Goal: Information Seeking & Learning: Learn about a topic

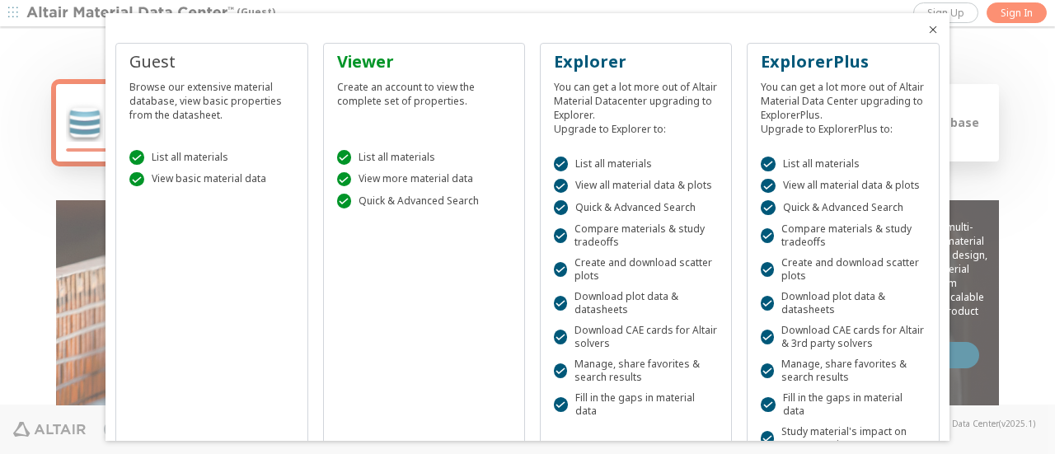
click at [927, 33] on icon "Close" at bounding box center [933, 29] width 13 height 13
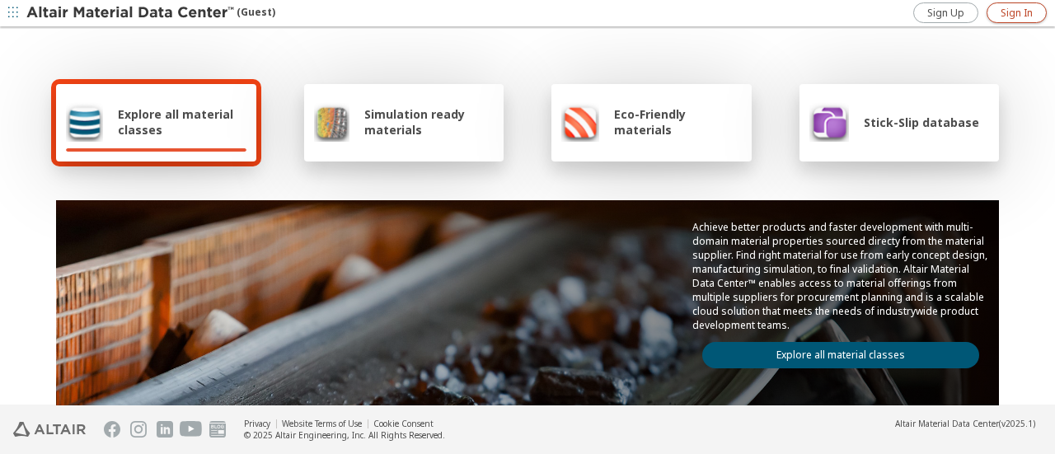
click at [1024, 11] on span "Sign In" at bounding box center [1017, 13] width 32 height 13
click at [806, 349] on link "Explore all material classes" at bounding box center [841, 355] width 277 height 26
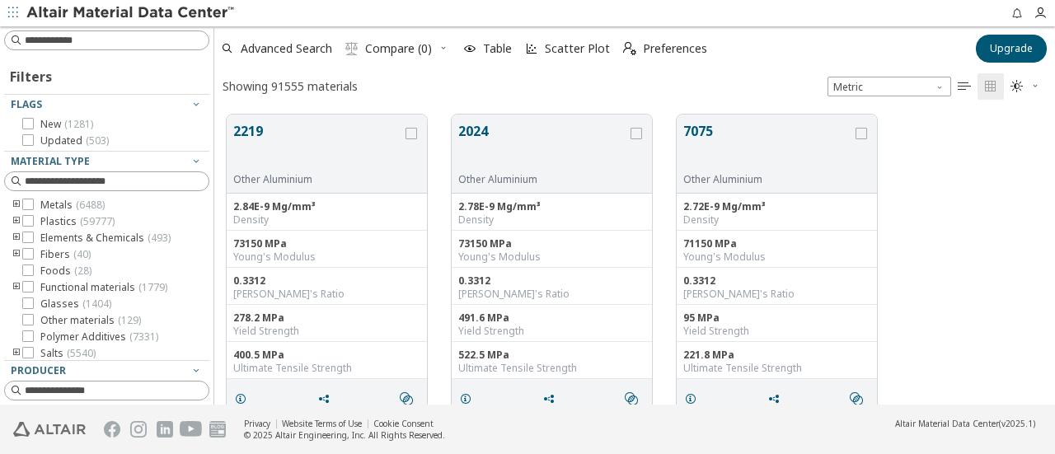
scroll to position [290, 828]
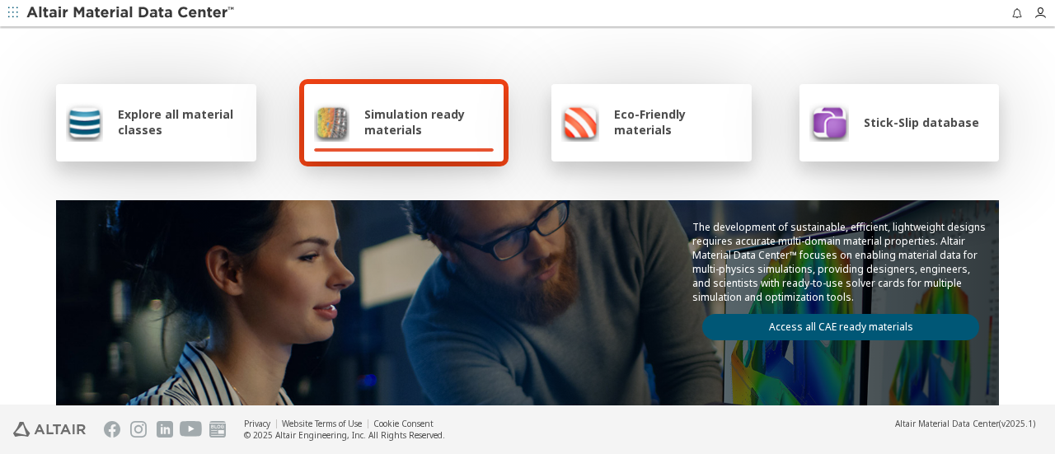
click at [189, 139] on div "Explore all material classes" at bounding box center [156, 122] width 181 height 40
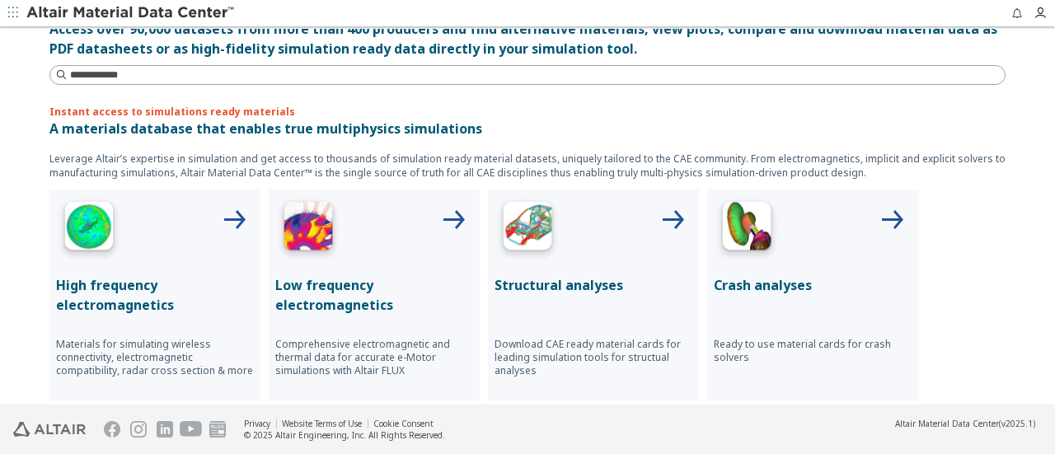
scroll to position [412, 0]
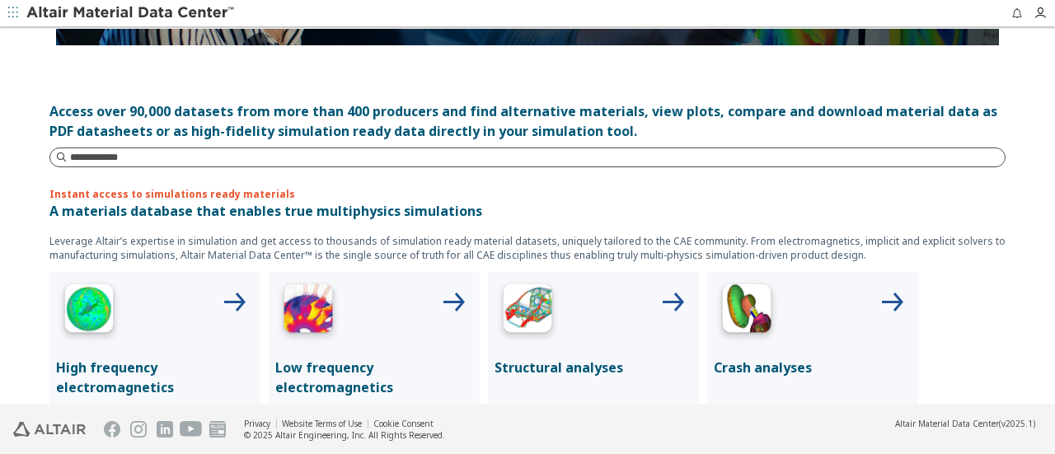
click at [140, 162] on input at bounding box center [537, 157] width 935 height 16
type input "***"
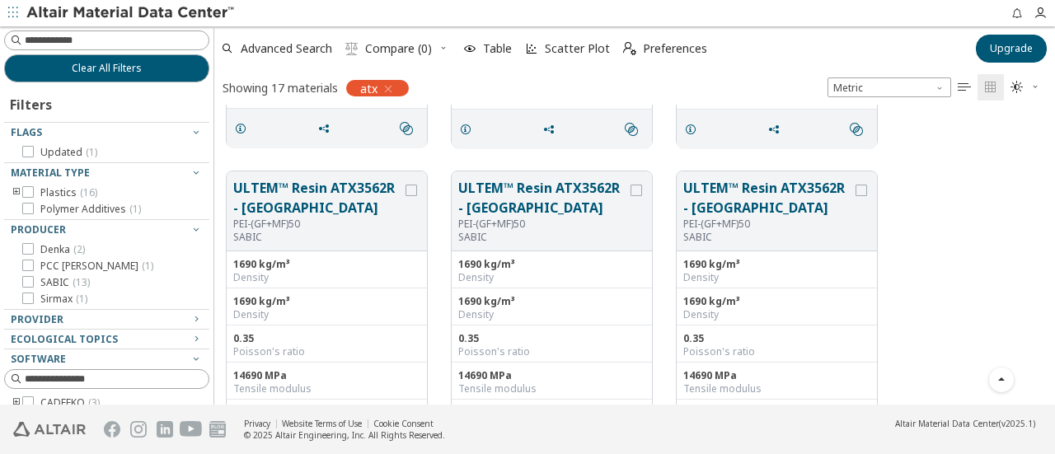
scroll to position [247, 0]
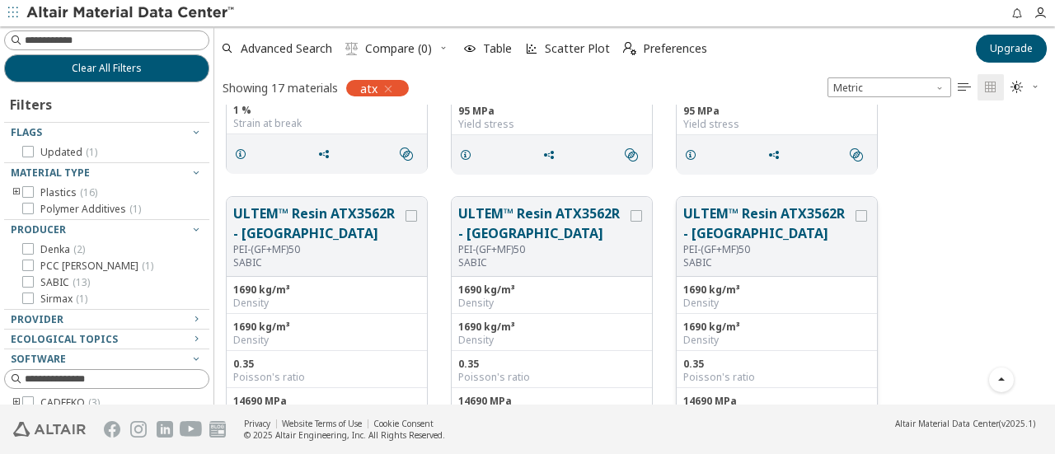
click at [737, 222] on button "ULTEM™ Resin ATX3562R - Europe" at bounding box center [768, 224] width 169 height 40
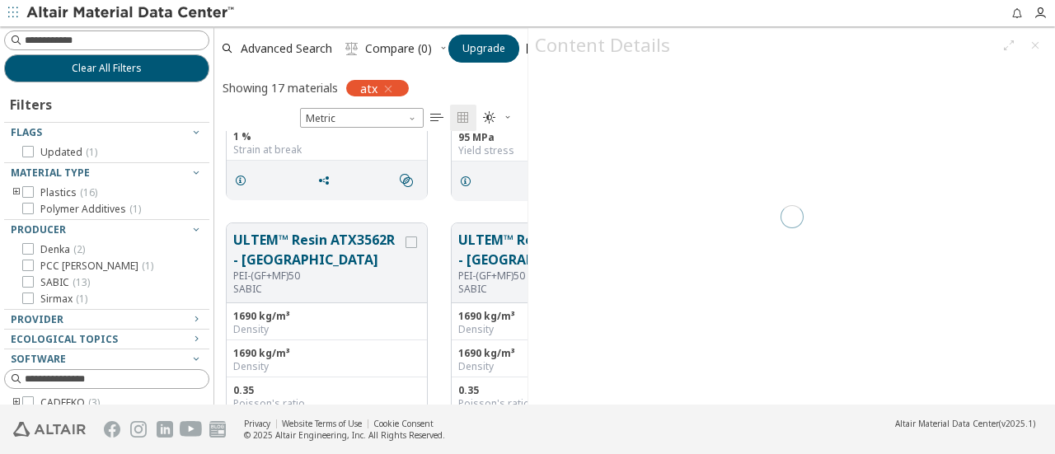
scroll to position [261, 300]
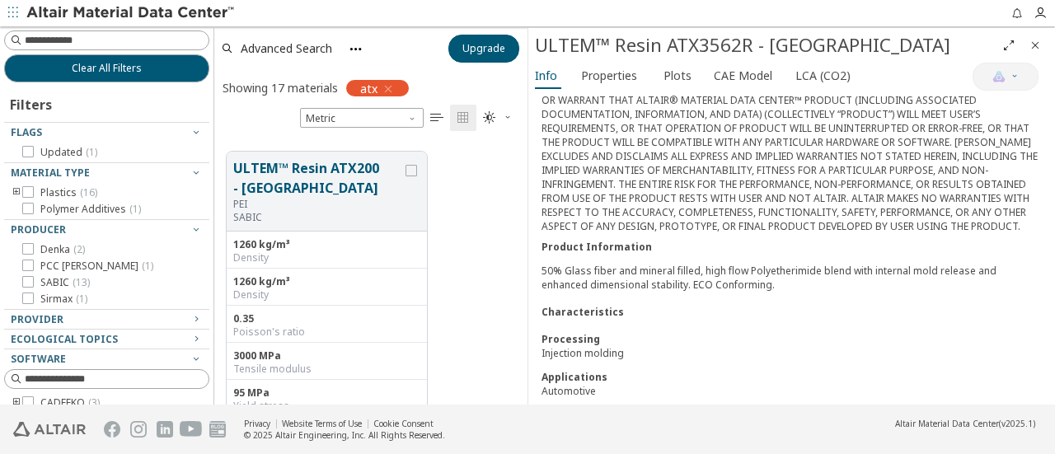
scroll to position [247, 0]
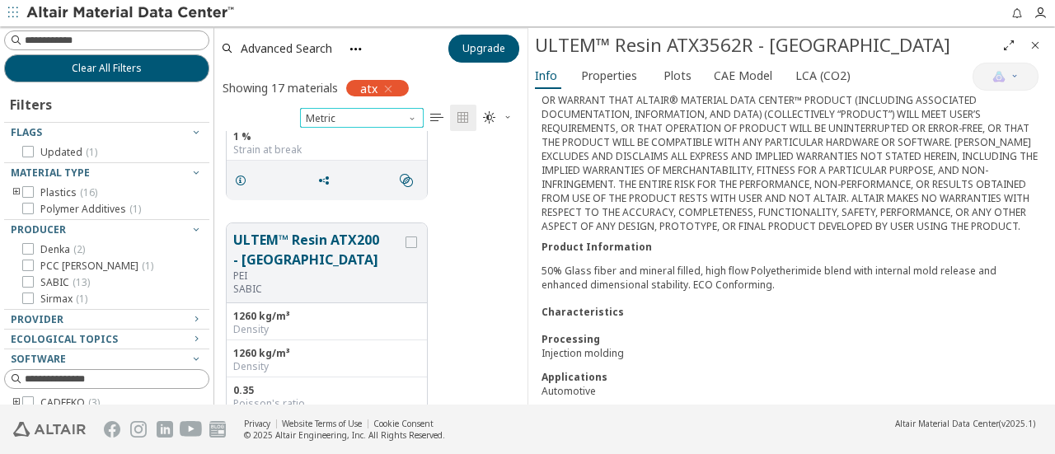
click at [410, 120] on span "Unit System" at bounding box center [413, 114] width 13 height 13
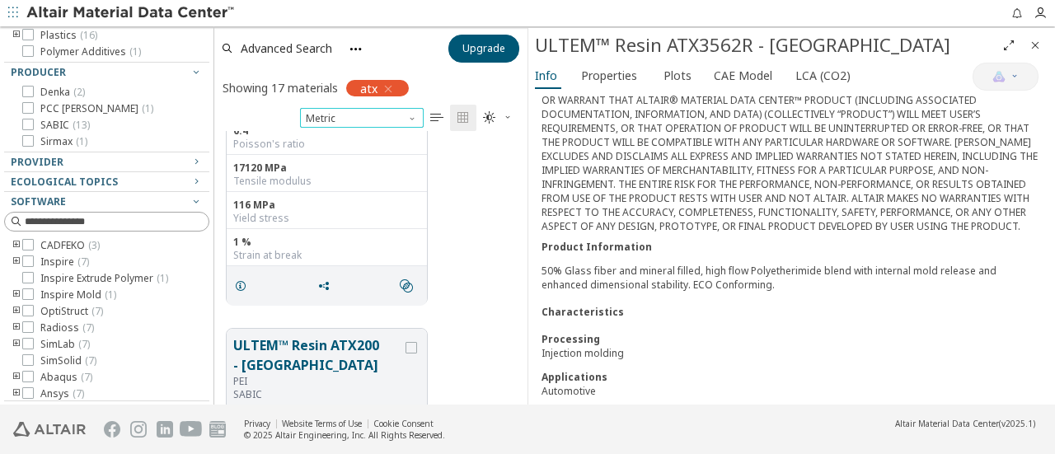
scroll to position [82, 0]
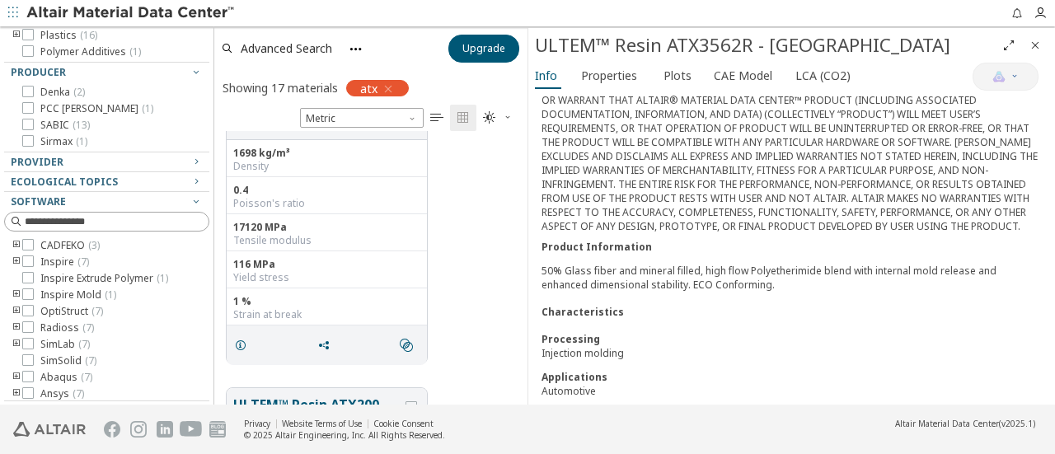
click at [394, 87] on icon "button" at bounding box center [388, 88] width 13 height 13
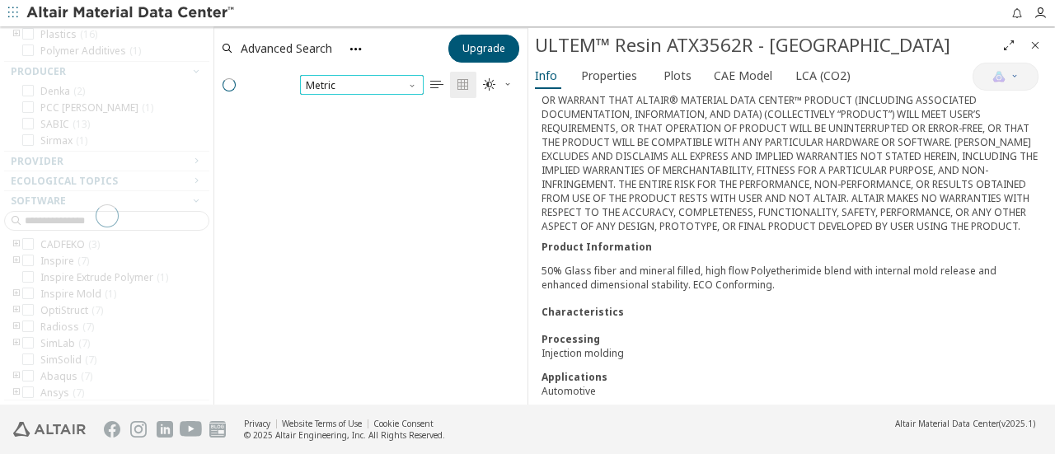
click at [376, 80] on span "Metric" at bounding box center [362, 85] width 124 height 20
click at [375, 80] on div "Metric   " at bounding box center [370, 85] width 313 height 30
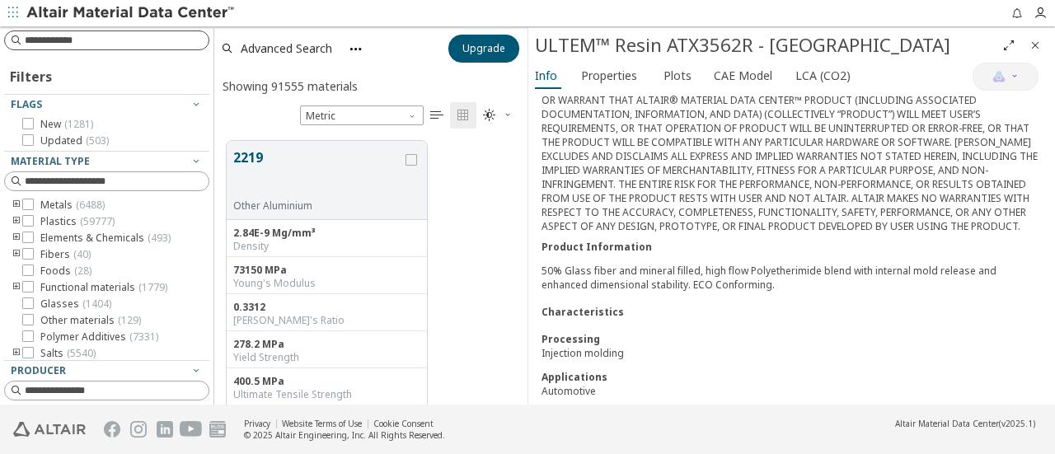
click at [54, 40] on input at bounding box center [117, 40] width 184 height 16
type input "*****"
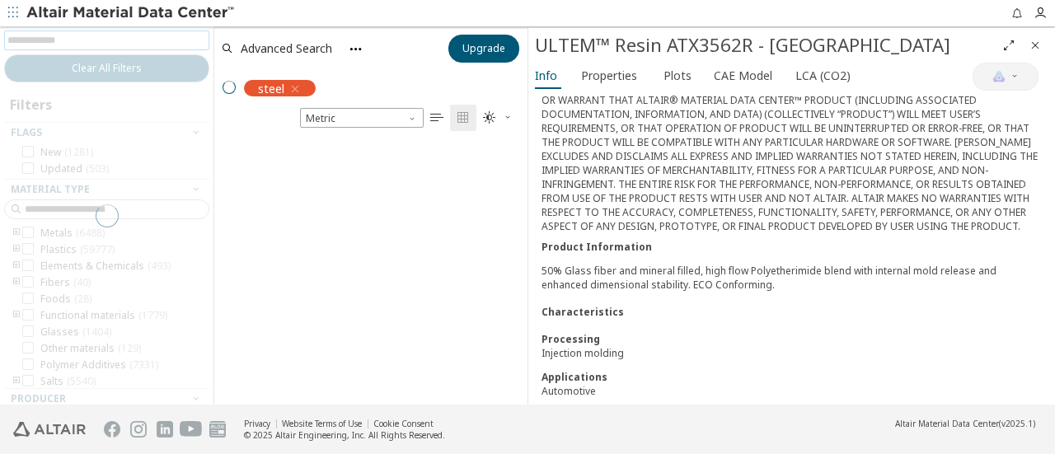
scroll to position [261, 300]
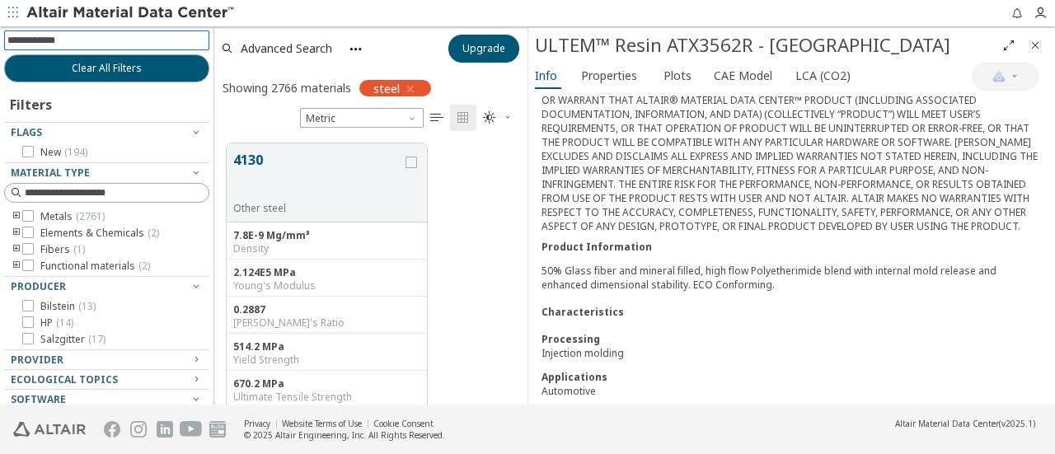
click at [1039, 45] on icon "Close" at bounding box center [1035, 45] width 13 height 13
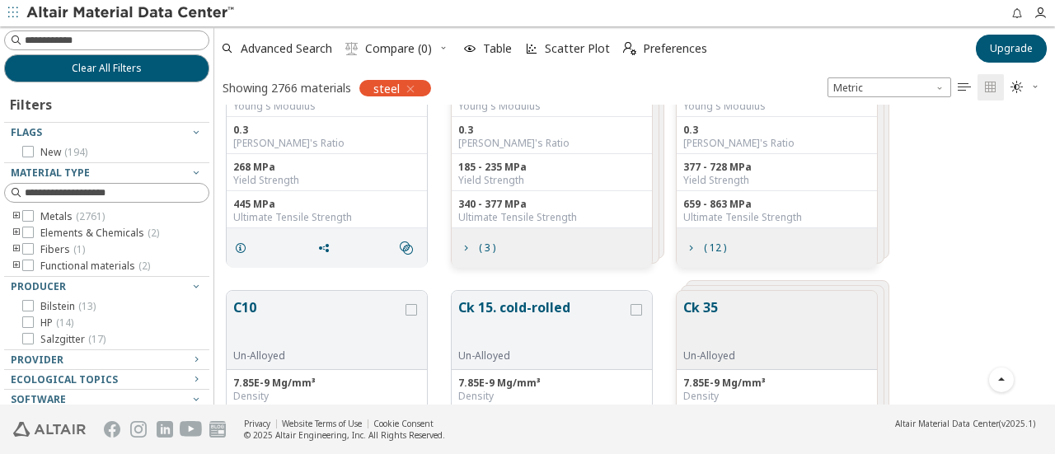
scroll to position [2144, 0]
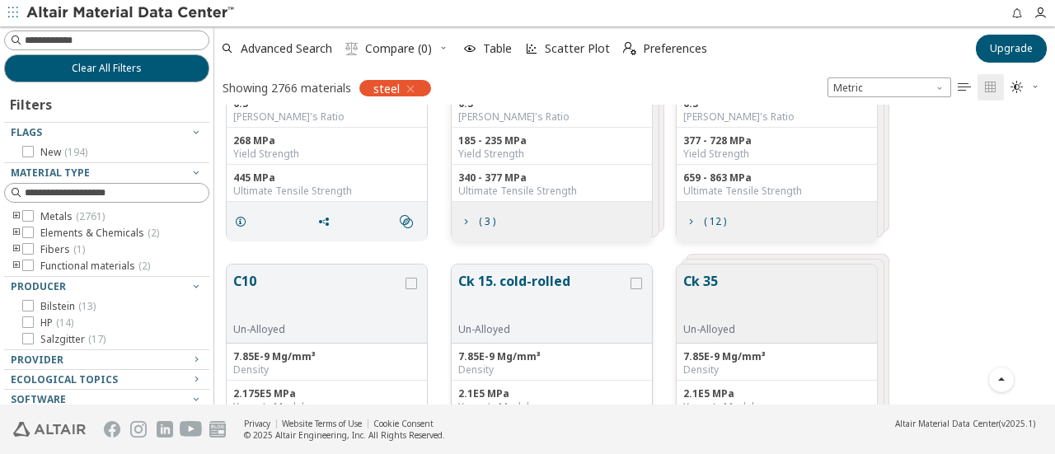
click at [503, 276] on button "Ck 15. cold-rolled" at bounding box center [542, 297] width 169 height 52
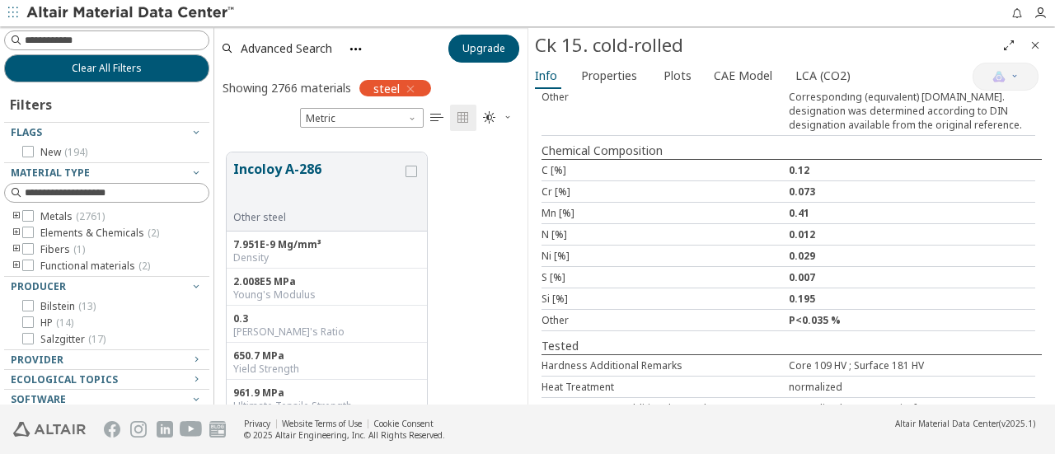
scroll to position [3628, 0]
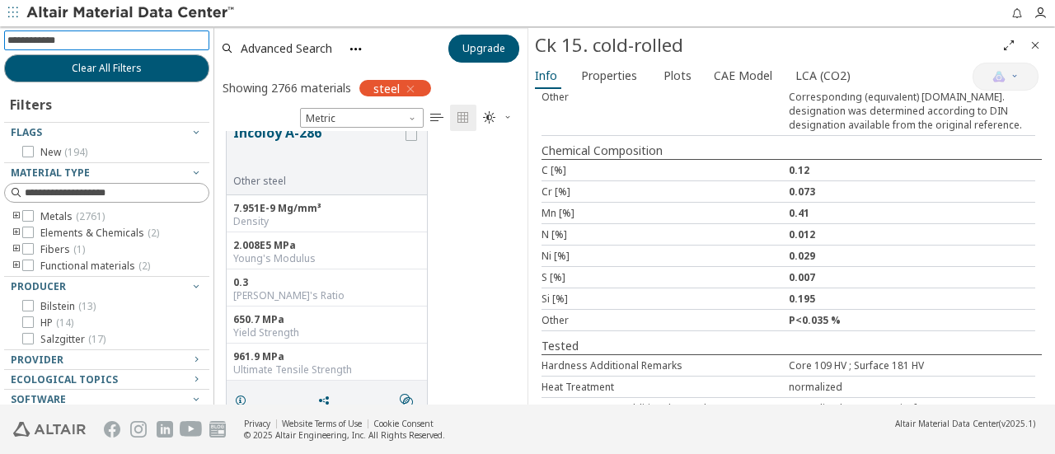
click at [98, 37] on input at bounding box center [108, 40] width 202 height 18
paste input "********"
type input "********"
click at [97, 65] on span "Clear All Filters" at bounding box center [107, 68] width 70 height 13
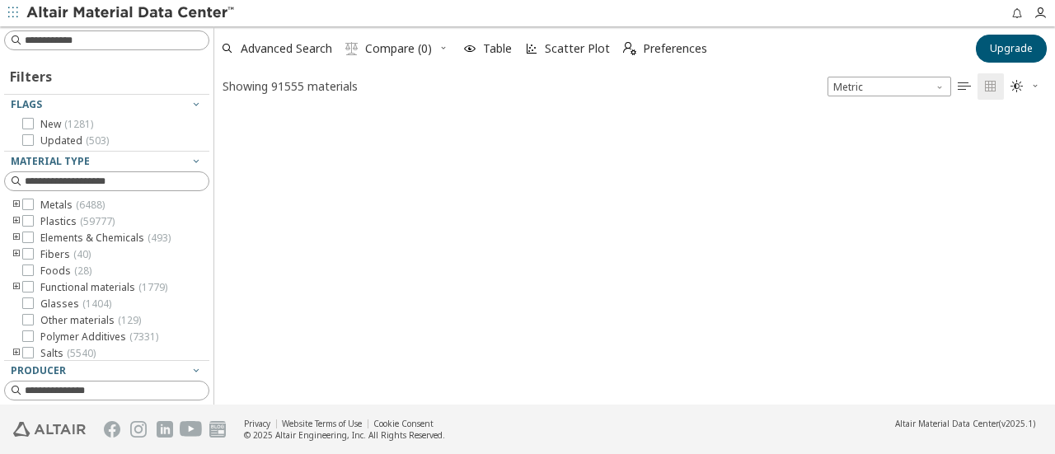
scroll to position [290, 828]
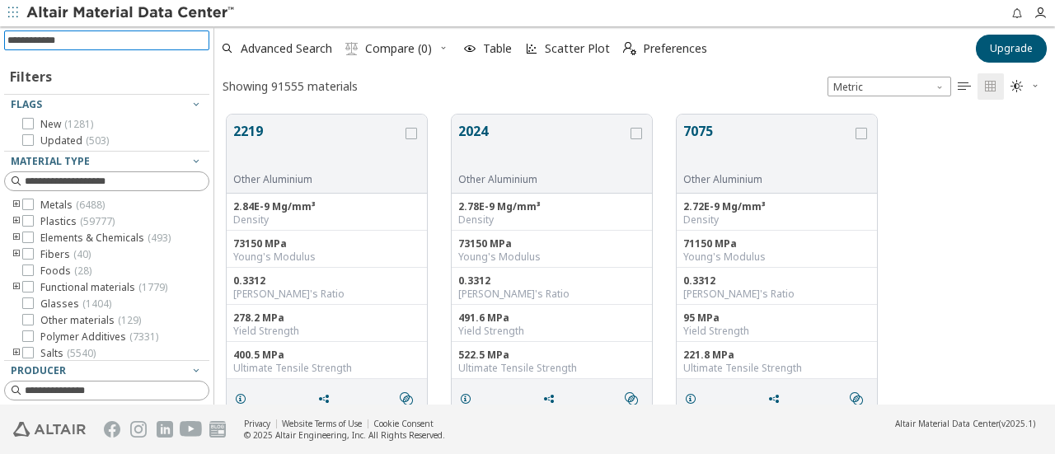
click at [79, 45] on input at bounding box center [108, 40] width 202 height 18
type input "****"
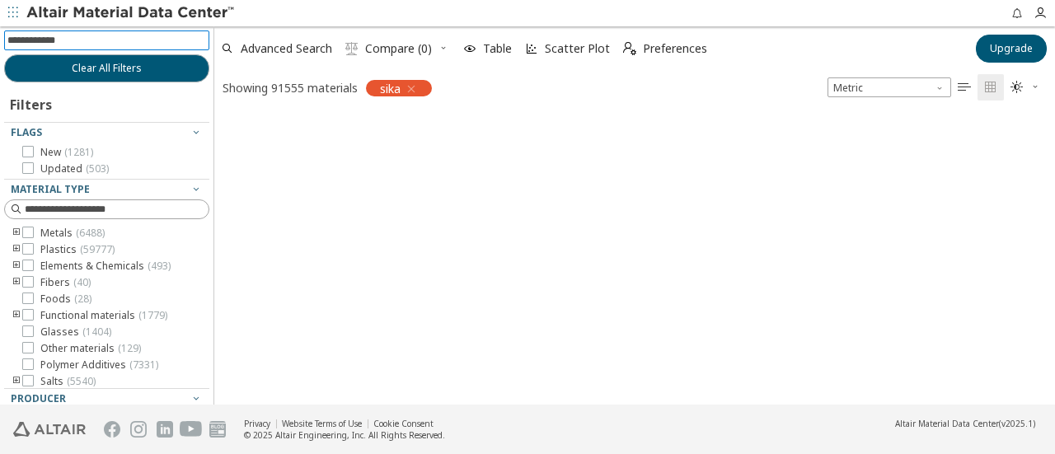
scroll to position [288, 828]
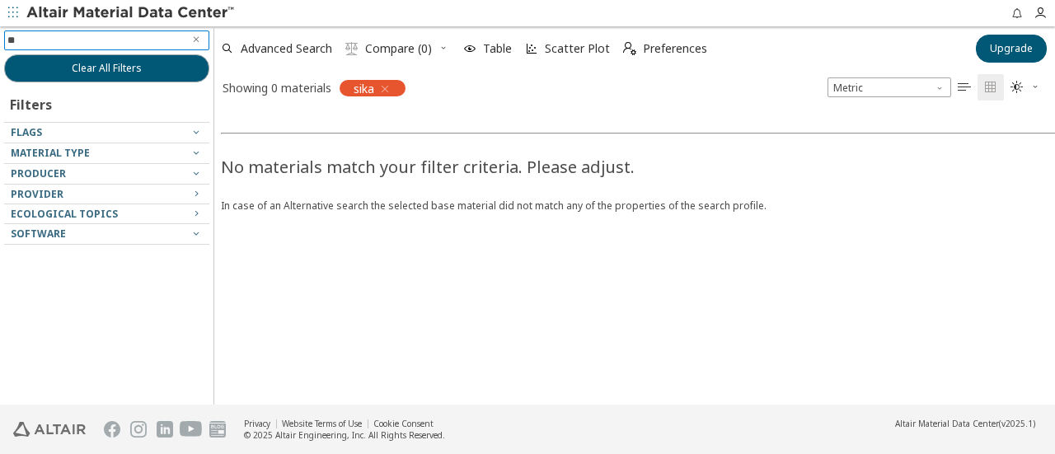
type input "***"
click at [383, 87] on icon "button" at bounding box center [384, 88] width 13 height 13
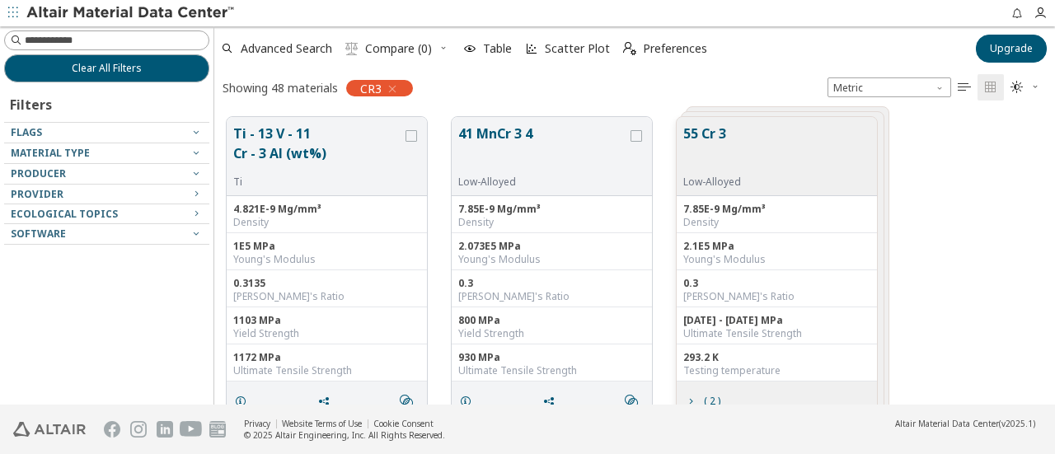
scroll to position [13, 13]
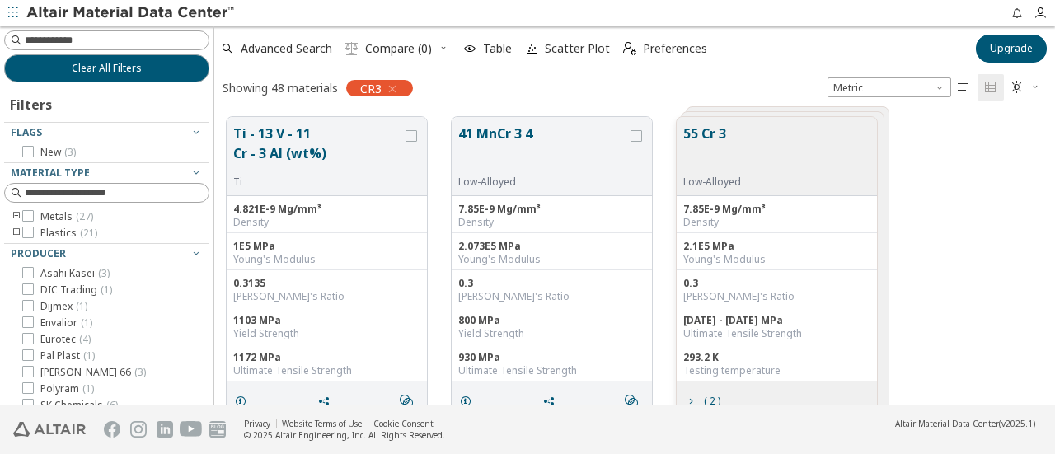
click at [960, 87] on icon "" at bounding box center [964, 87] width 13 height 13
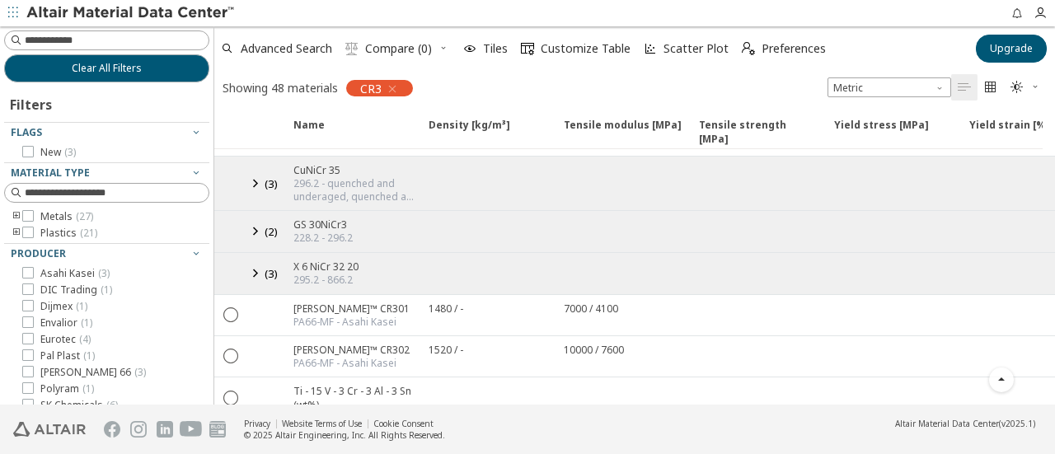
scroll to position [330, 0]
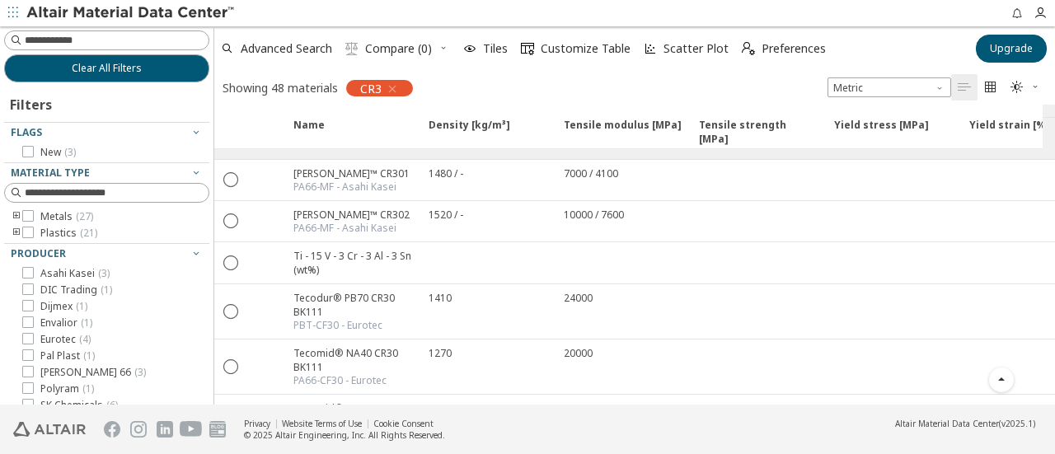
click at [988, 87] on icon "" at bounding box center [991, 87] width 13 height 13
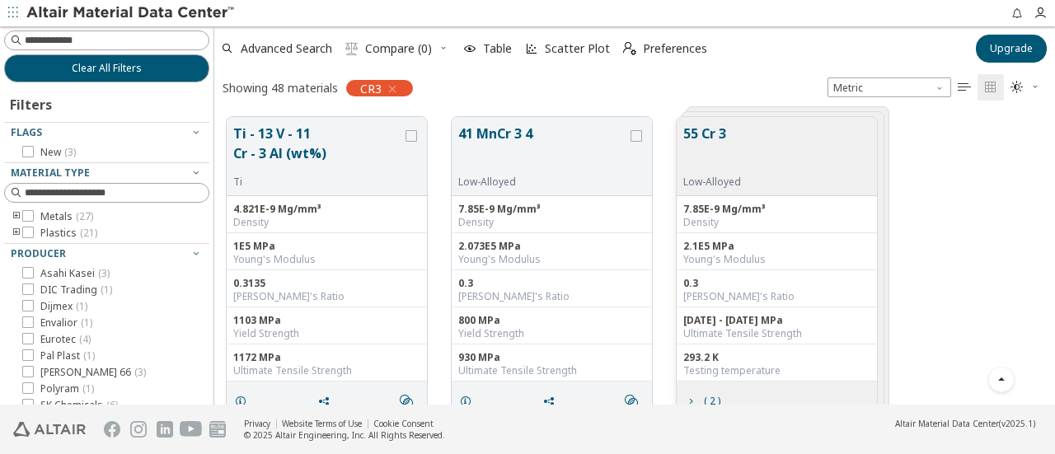
scroll to position [288, 828]
click at [1035, 87] on icon "button" at bounding box center [1036, 87] width 10 height 10
click at [533, 82] on div "Showing 48 materials CR3 Metric   " at bounding box center [634, 87] width 841 height 35
click at [554, 53] on span "Scatter Plot" at bounding box center [577, 49] width 65 height 12
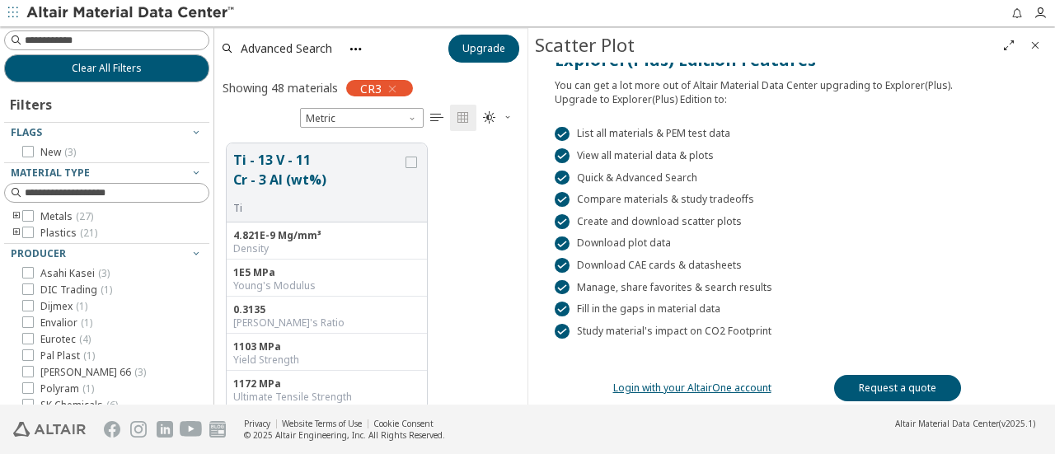
scroll to position [328, 0]
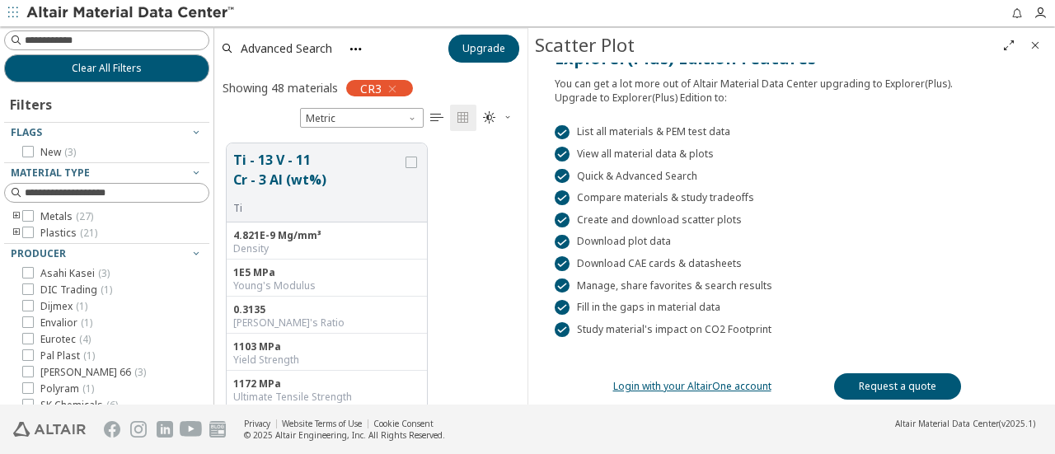
click at [1032, 46] on icon "Close" at bounding box center [1035, 45] width 13 height 13
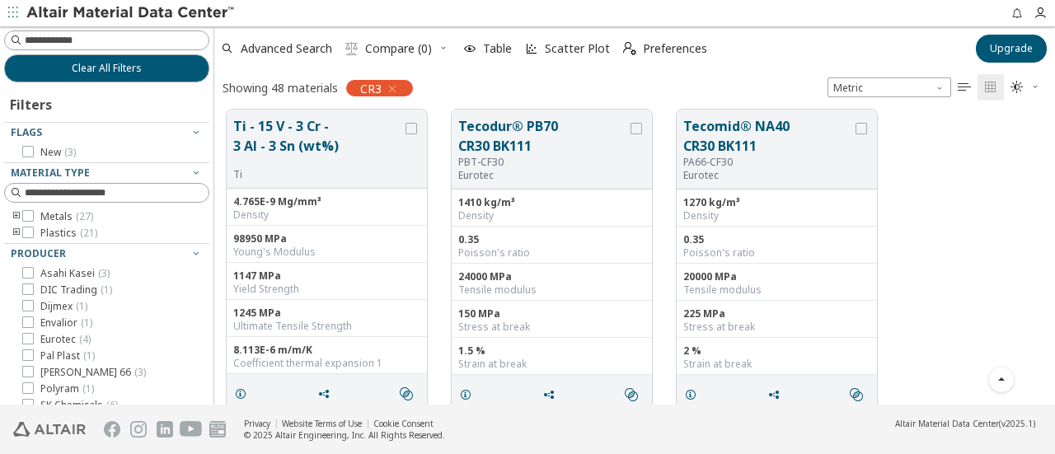
scroll to position [1319, 0]
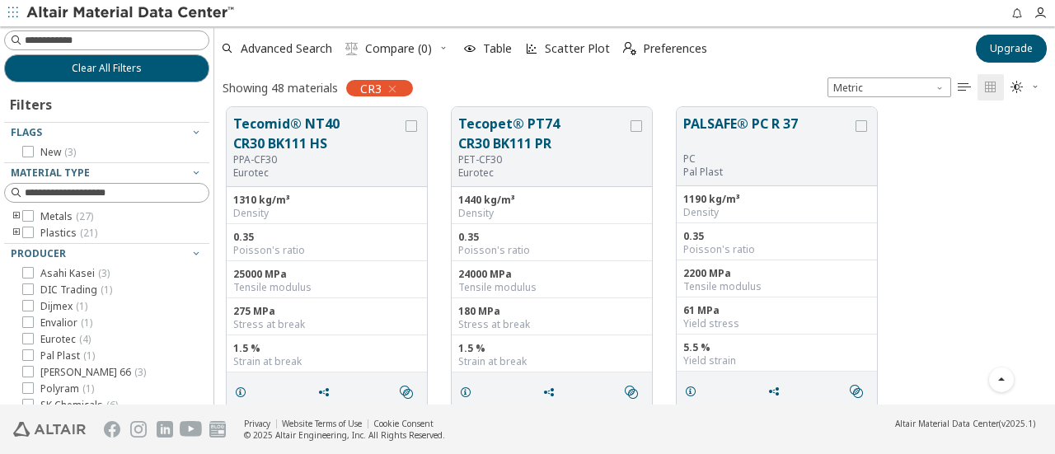
click at [13, 216] on icon "toogle group" at bounding box center [17, 216] width 12 height 13
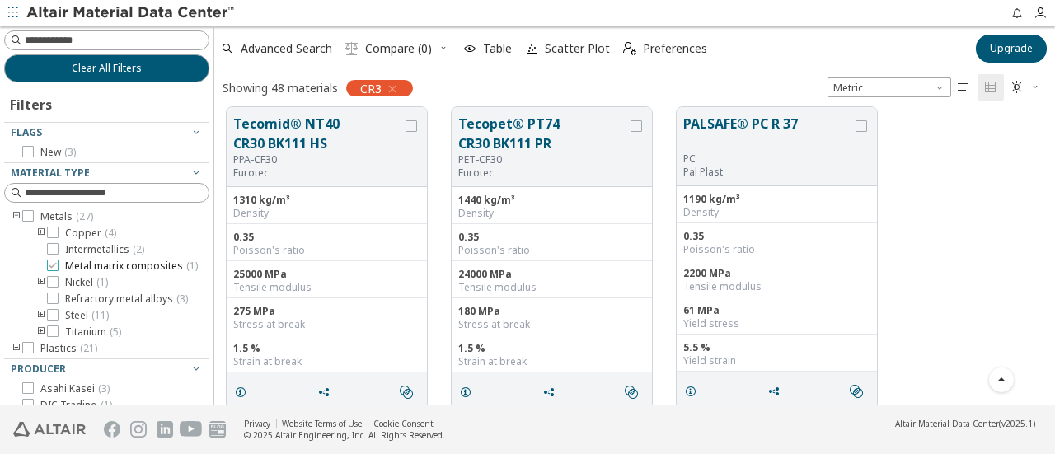
scroll to position [82, 0]
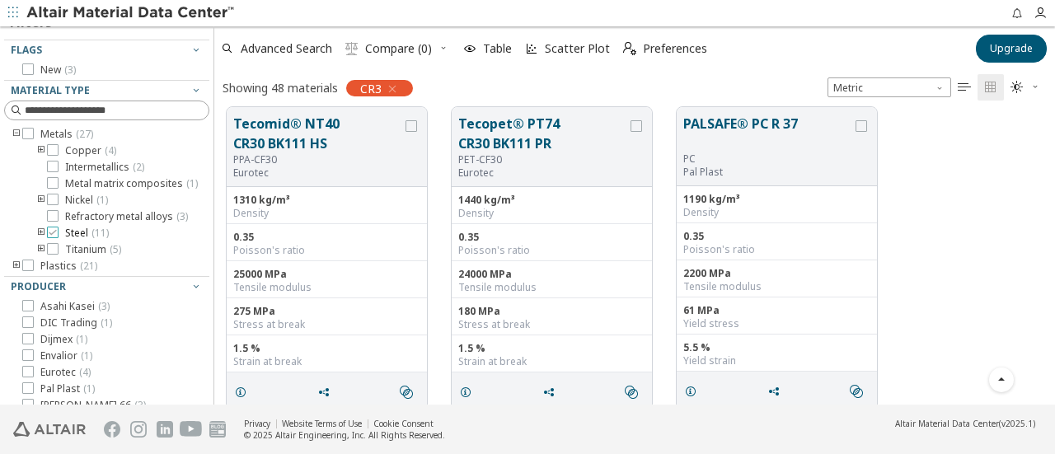
click at [56, 238] on icon at bounding box center [53, 233] width 12 height 12
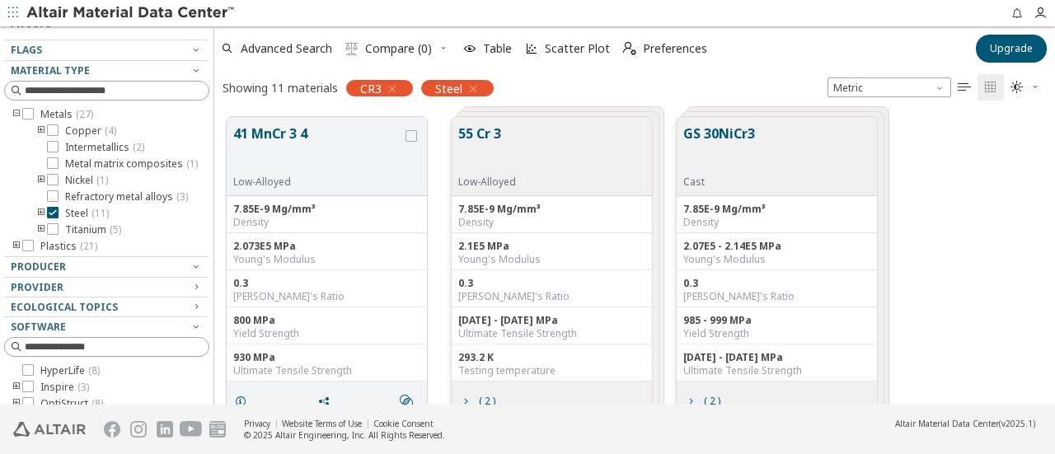
click at [487, 133] on button "55 Cr 3" at bounding box center [487, 150] width 58 height 52
click at [491, 129] on button "55 Cr 3" at bounding box center [487, 150] width 58 height 52
click at [487, 134] on button "55 Cr 3" at bounding box center [487, 150] width 58 height 52
click at [711, 134] on button "55 Cr 3" at bounding box center [768, 150] width 169 height 52
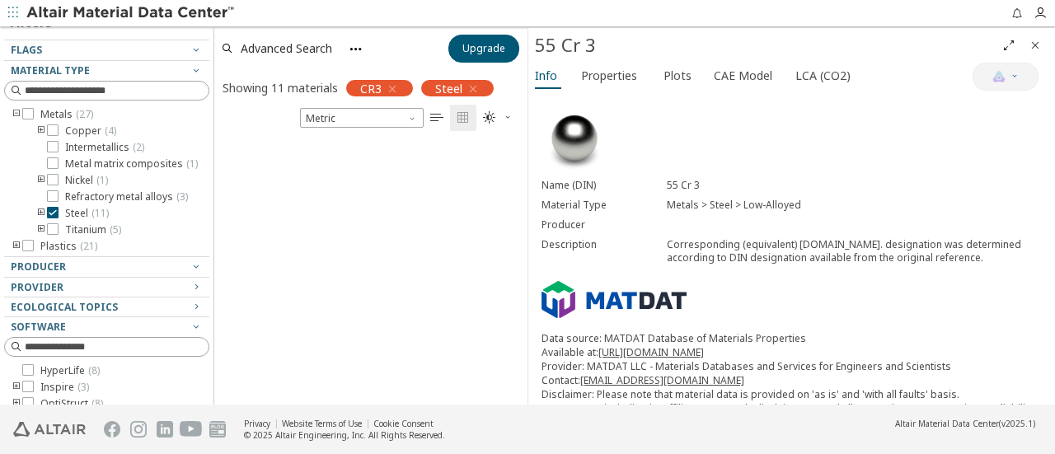
scroll to position [712, 0]
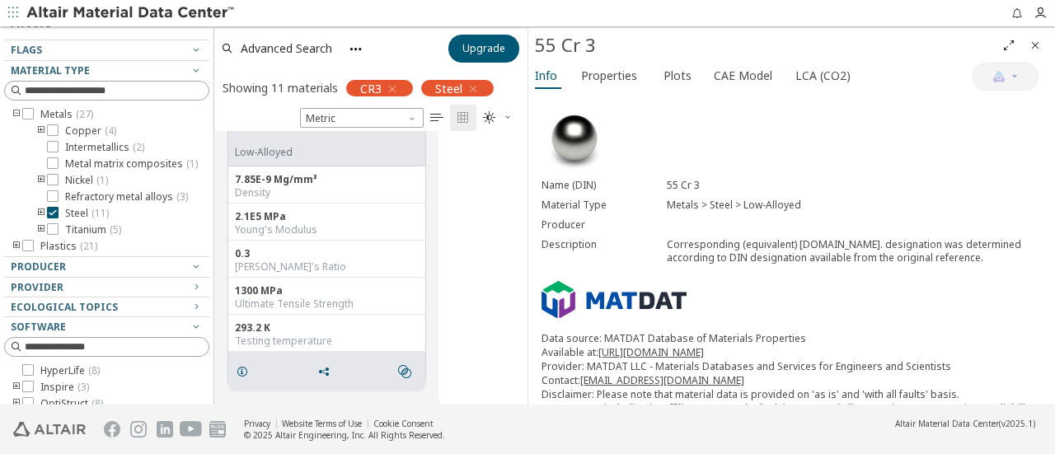
click at [610, 77] on span "Properties" at bounding box center [609, 76] width 56 height 26
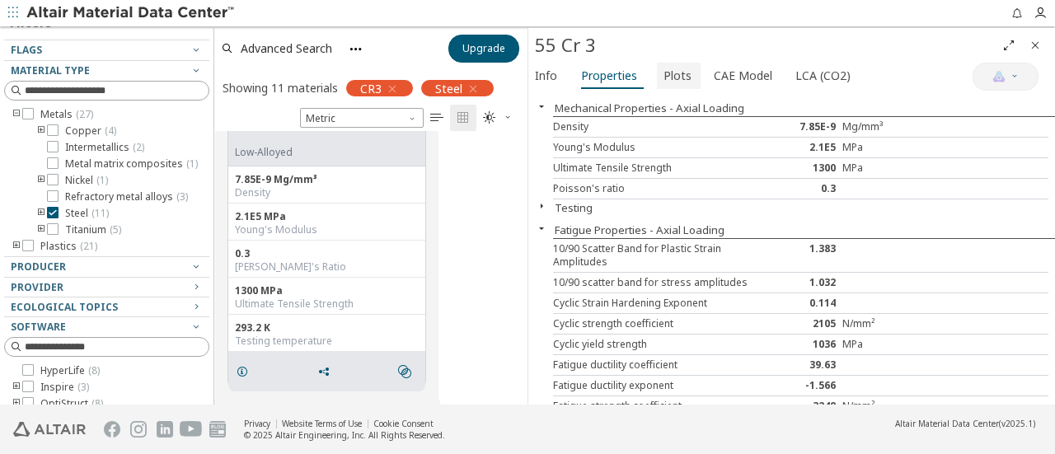
click at [674, 73] on span "Plots" at bounding box center [678, 76] width 28 height 26
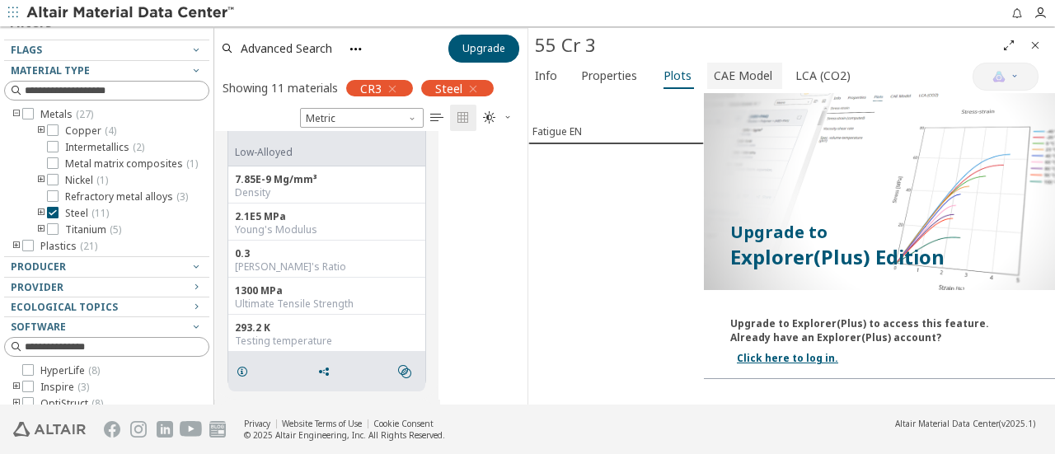
click at [744, 80] on span "CAE Model" at bounding box center [743, 76] width 59 height 26
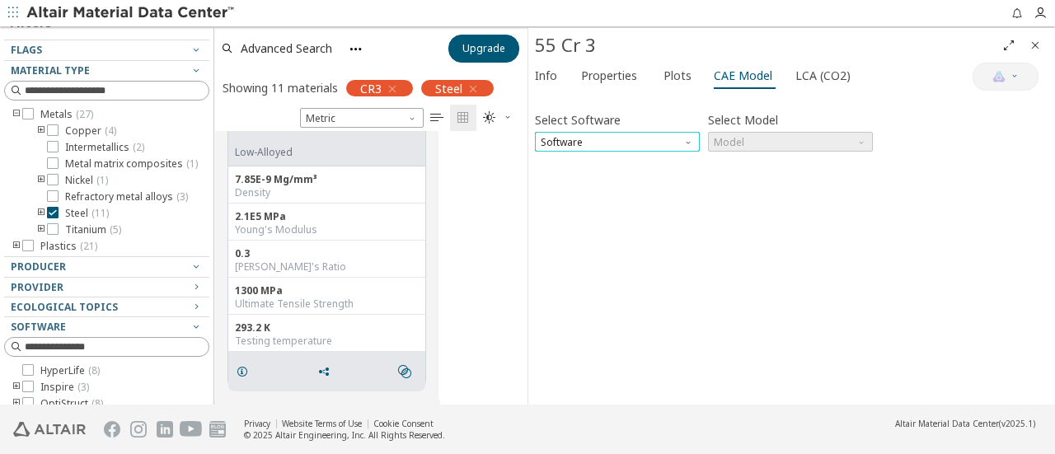
click at [652, 148] on span "Software" at bounding box center [617, 142] width 165 height 20
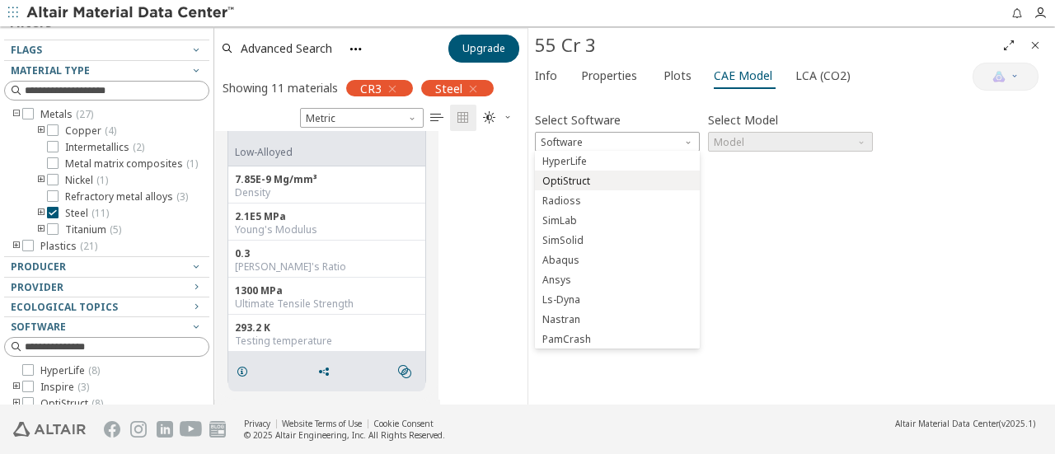
click at [649, 176] on span "OptiStruct" at bounding box center [618, 182] width 152 height 12
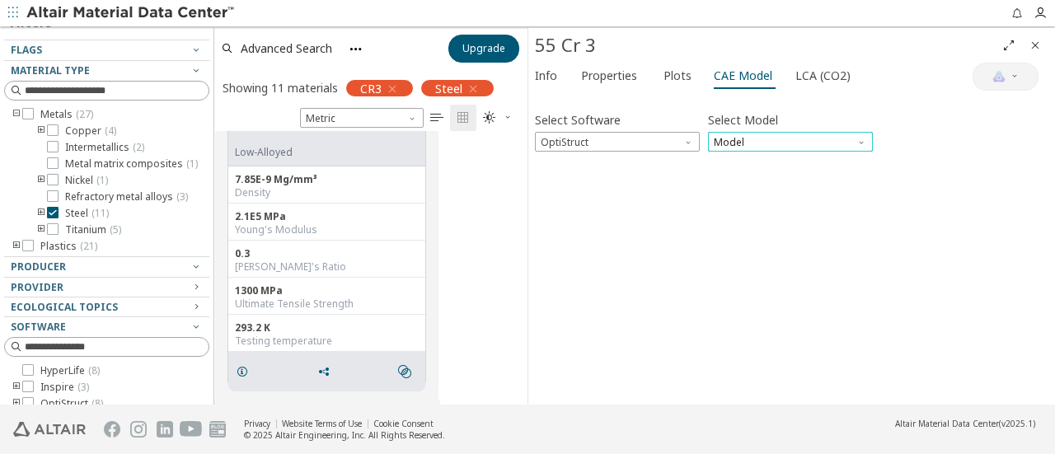
click at [761, 139] on span "Model" at bounding box center [790, 142] width 165 height 20
click at [760, 162] on span "Mat1" at bounding box center [791, 162] width 152 height 12
click at [891, 157] on div at bounding box center [792, 156] width 514 height 8
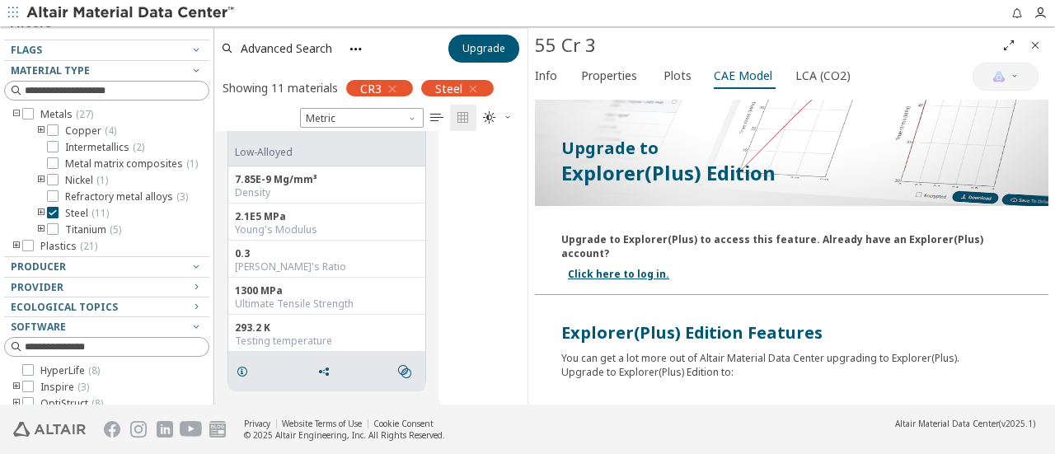
scroll to position [247, 0]
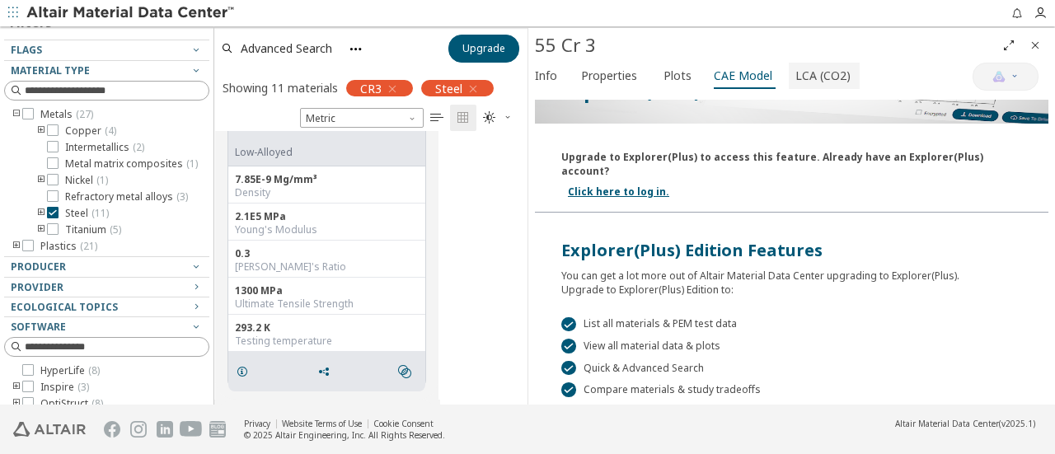
click at [822, 75] on span "LCA (CO2)" at bounding box center [823, 76] width 55 height 26
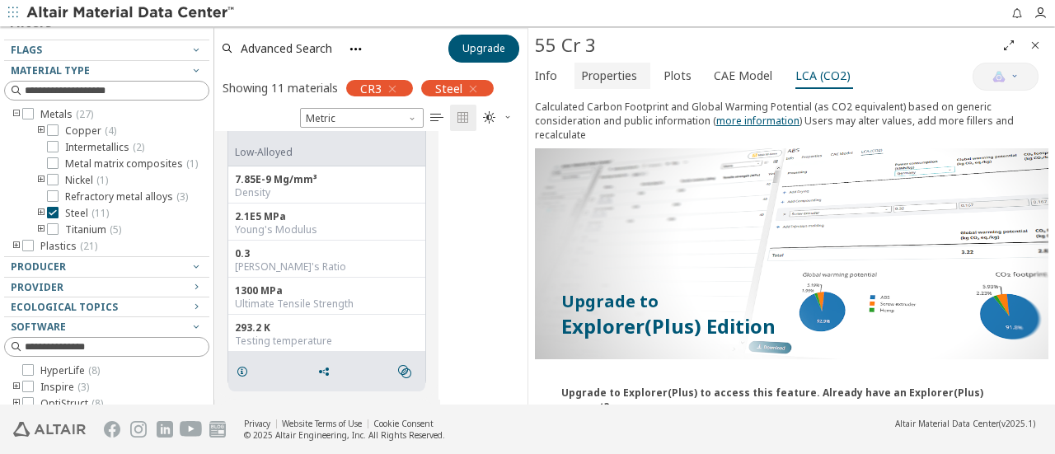
click at [579, 87] on button "Properties" at bounding box center [613, 76] width 76 height 26
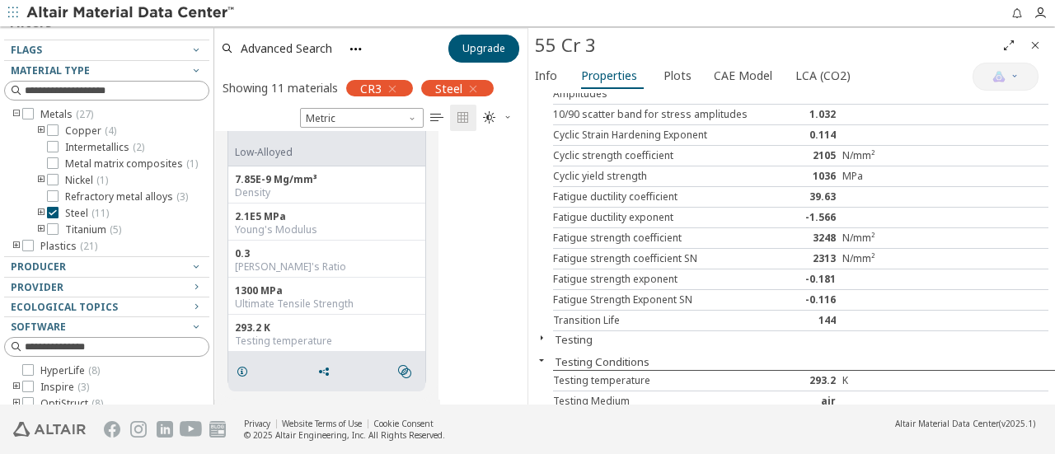
scroll to position [168, 0]
